Goal: Information Seeking & Learning: Learn about a topic

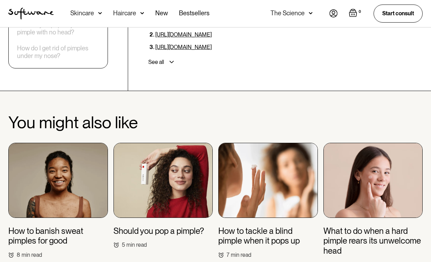
scroll to position [1537, 0]
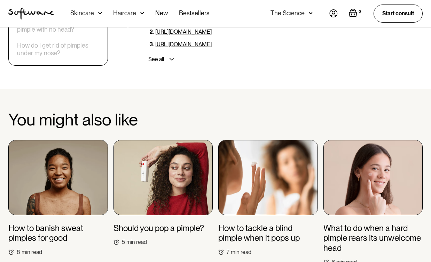
click at [164, 185] on img at bounding box center [162, 177] width 99 height 75
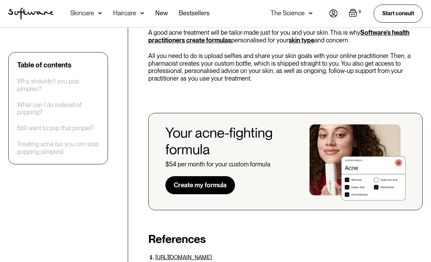
scroll to position [1490, 0]
